Goal: Navigation & Orientation: Understand site structure

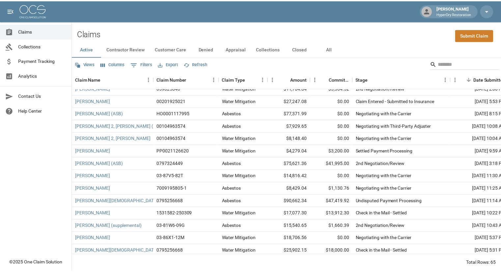
scroll to position [511, 0]
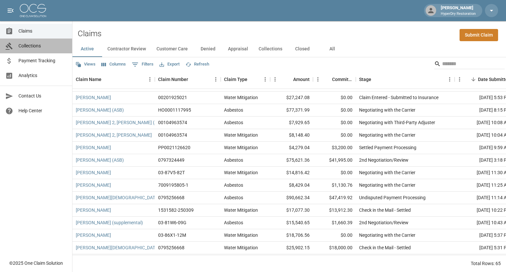
click at [38, 47] on span "Collections" at bounding box center [42, 46] width 48 height 7
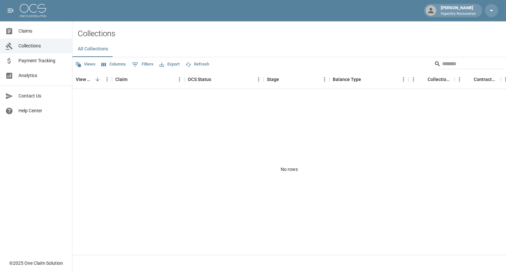
click at [41, 63] on span "Payment Tracking" at bounding box center [42, 60] width 48 height 7
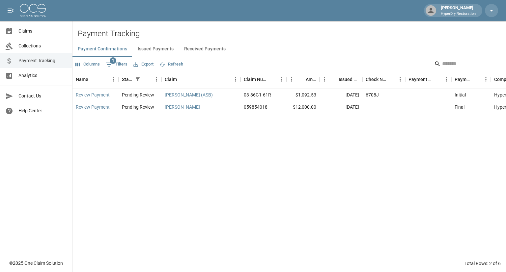
click at [186, 51] on button "Received Payments" at bounding box center [205, 49] width 52 height 16
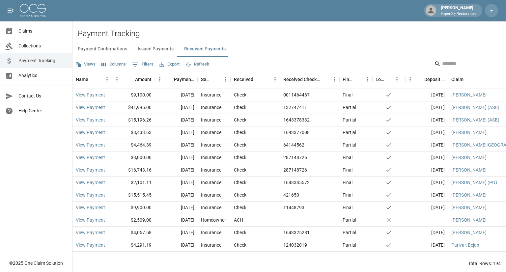
click at [23, 31] on span "Claims" at bounding box center [42, 31] width 48 height 7
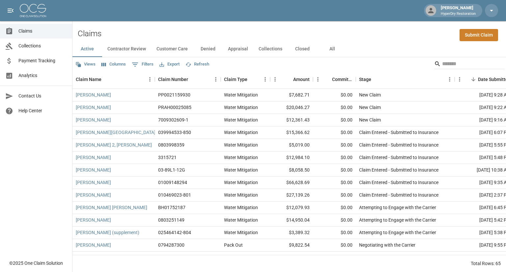
click at [35, 60] on span "Payment Tracking" at bounding box center [42, 60] width 48 height 7
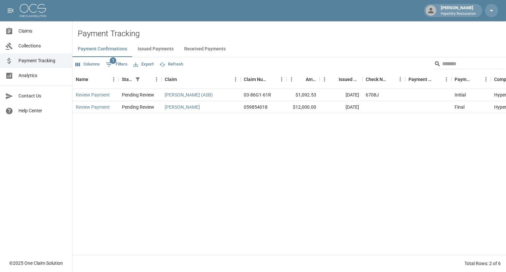
click at [28, 77] on span "Analytics" at bounding box center [42, 75] width 48 height 7
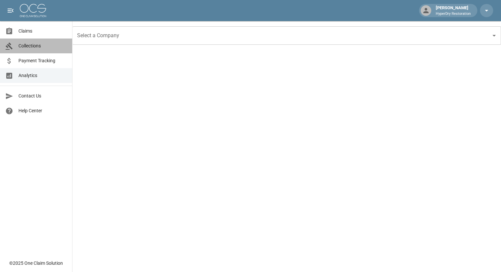
click at [39, 47] on span "Collections" at bounding box center [42, 46] width 48 height 7
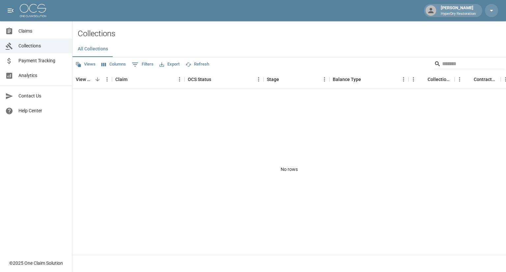
click at [36, 32] on span "Claims" at bounding box center [42, 31] width 48 height 7
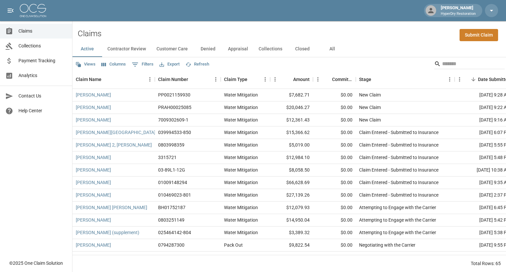
click at [38, 62] on span "Payment Tracking" at bounding box center [42, 60] width 48 height 7
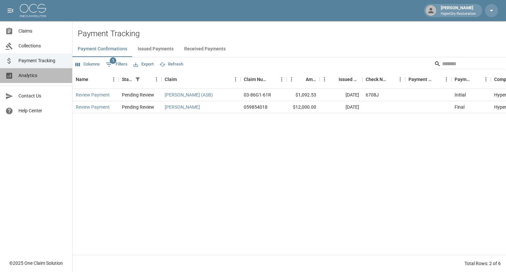
click at [34, 73] on span "Analytics" at bounding box center [42, 75] width 48 height 7
